Goal: Information Seeking & Learning: Find specific fact

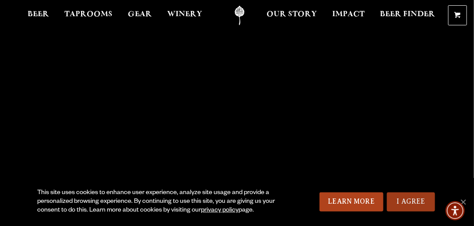
click at [400, 202] on link "I Agree" at bounding box center [411, 201] width 48 height 19
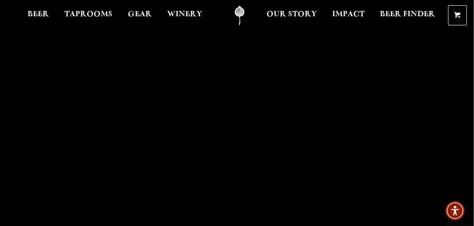
scroll to position [2403, 0]
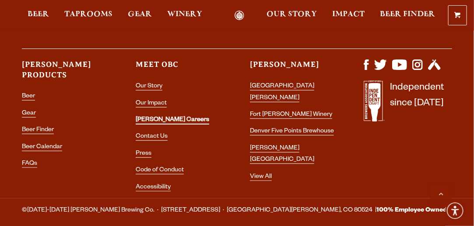
click at [149, 117] on link "[PERSON_NAME] Careers" at bounding box center [172, 121] width 73 height 8
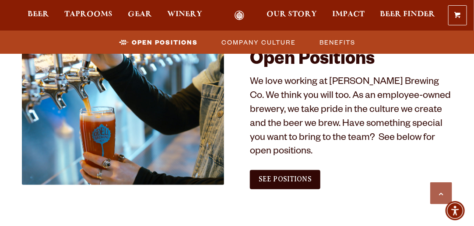
scroll to position [569, 0]
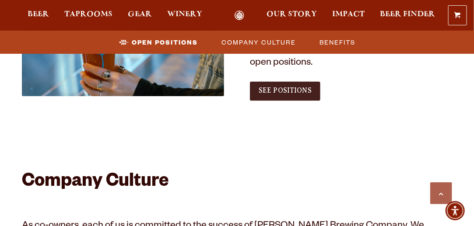
click at [275, 87] on span "See Positions" at bounding box center [284, 91] width 53 height 8
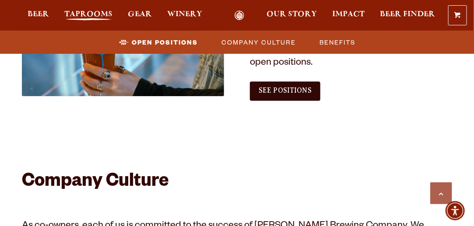
click at [82, 13] on span "Taprooms" at bounding box center [88, 14] width 48 height 7
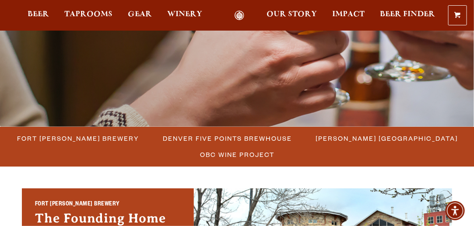
scroll to position [175, 0]
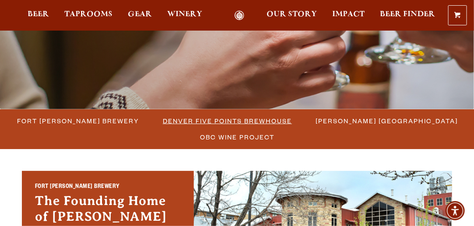
click at [185, 119] on span "Denver Five Points Brewhouse" at bounding box center [227, 121] width 129 height 13
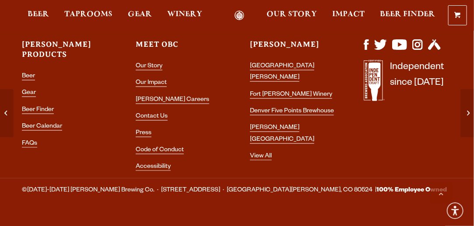
scroll to position [1468, 0]
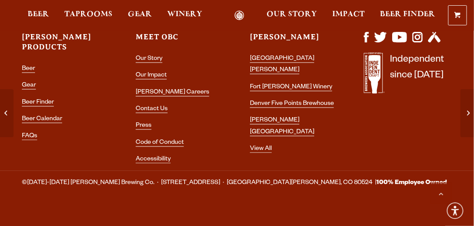
click at [38, 131] on li "FAQs" at bounding box center [66, 136] width 88 height 11
click at [36, 131] on li "FAQs" at bounding box center [66, 136] width 88 height 11
click at [30, 133] on link "FAQs" at bounding box center [29, 137] width 15 height 8
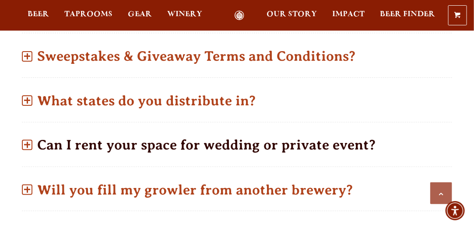
scroll to position [569, 0]
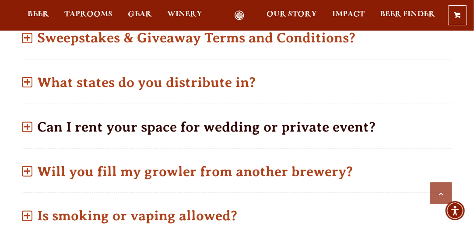
click at [31, 122] on span at bounding box center [27, 127] width 10 height 10
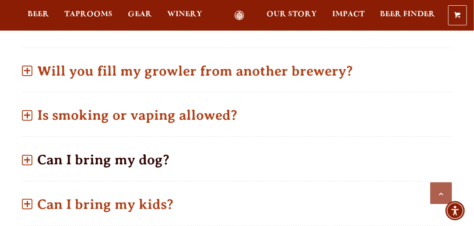
scroll to position [787, 0]
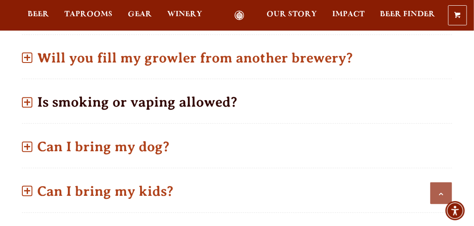
click at [24, 97] on span at bounding box center [27, 102] width 10 height 10
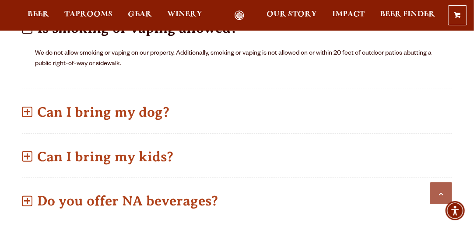
scroll to position [758, 0]
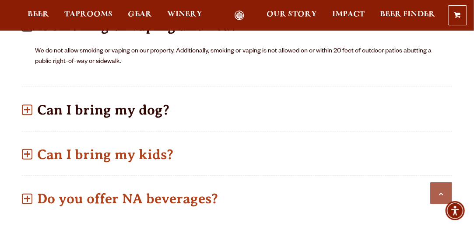
click at [24, 94] on p "Can I bring my dog?" at bounding box center [237, 109] width 430 height 31
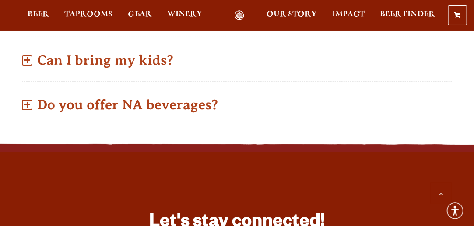
scroll to position [977, 0]
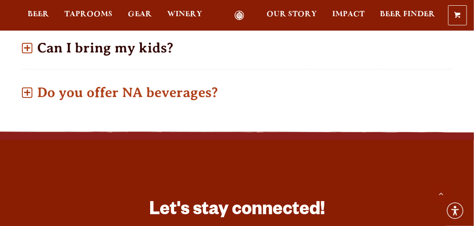
click at [29, 43] on span at bounding box center [27, 48] width 10 height 10
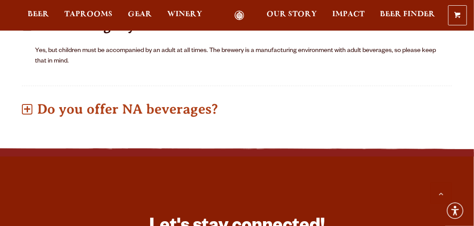
scroll to position [891, 0]
